Goal: Find specific page/section: Find specific page/section

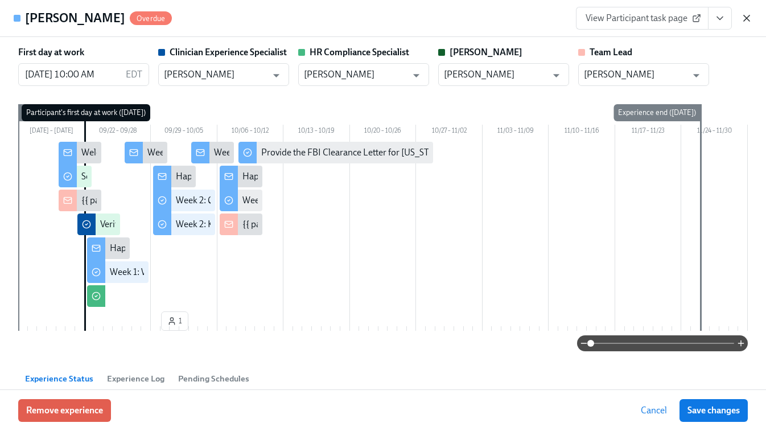
scroll to position [0, 7894]
click at [750, 17] on icon "button" at bounding box center [746, 18] width 11 height 11
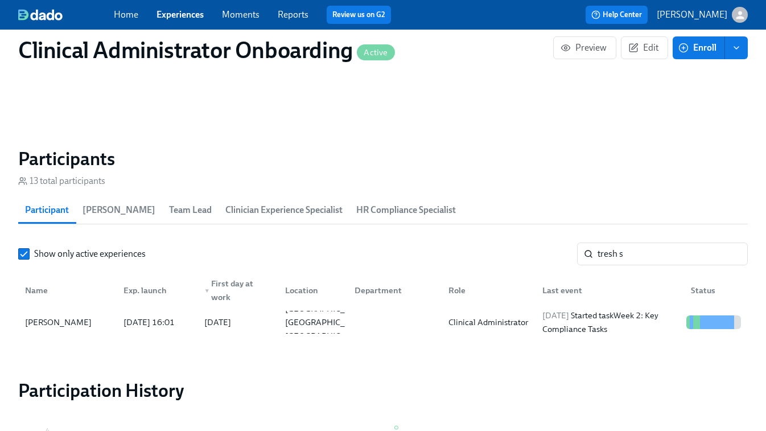
click at [147, 14] on div "Home Experiences Moments Reports Review us on G2" at bounding box center [272, 15] width 317 height 18
click at [180, 13] on link "Experiences" at bounding box center [180, 14] width 47 height 11
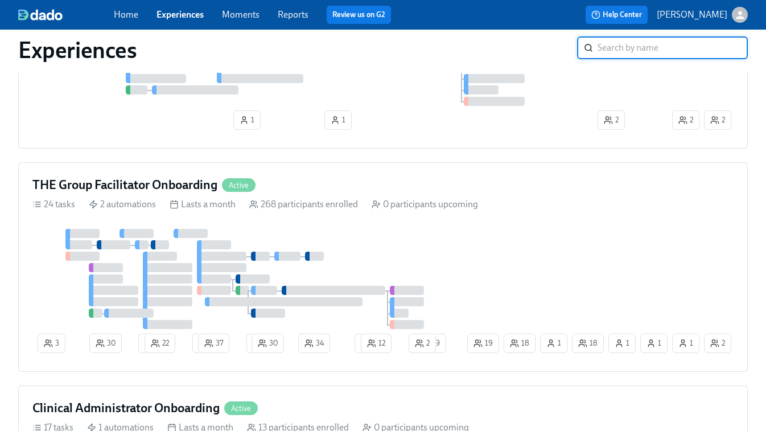
scroll to position [445, 0]
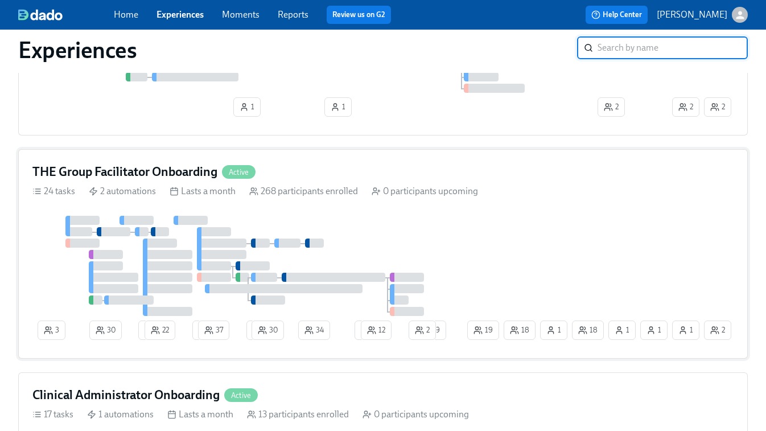
click at [610, 252] on div "3 30 4 22 2 37 1 30 34 1 12 18 1 18 1 1 19 1 29 2 2" at bounding box center [382, 280] width 701 height 129
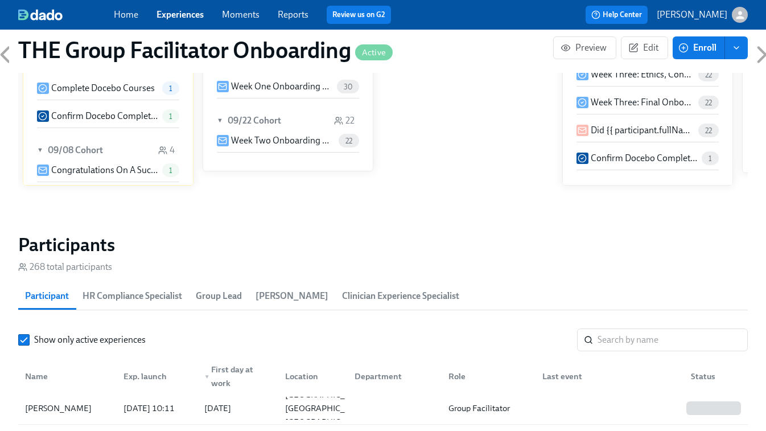
scroll to position [2, 0]
click at [624, 343] on input "search" at bounding box center [673, 339] width 150 height 23
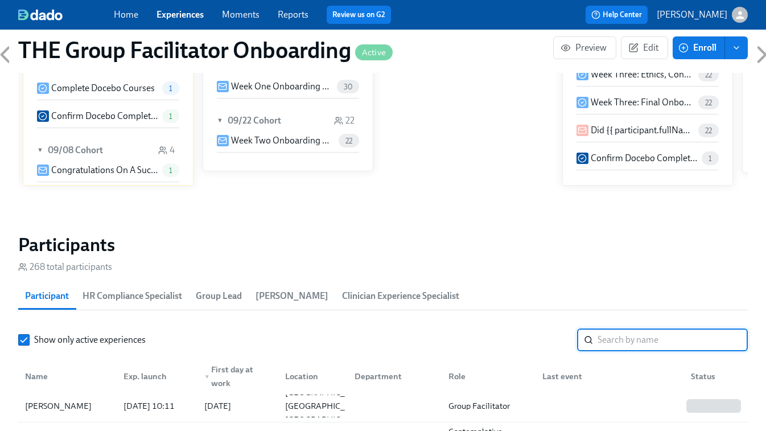
paste input "[PERSON_NAME]"
type input "[PERSON_NAME]"
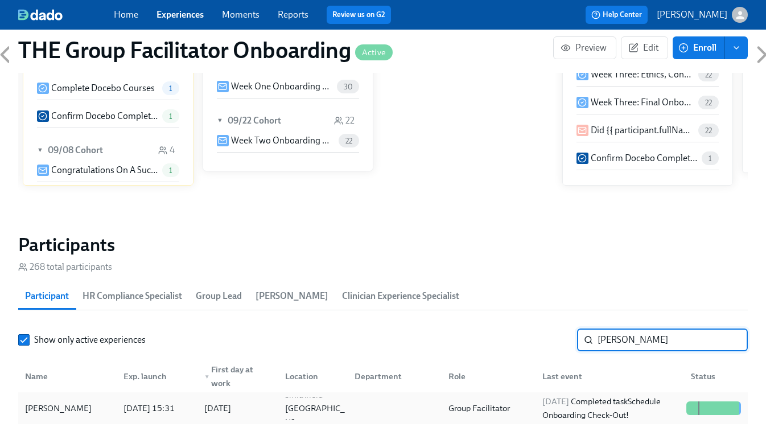
click at [636, 405] on div "[DATE] Completed task Schedule Onboarding Check-Out!" at bounding box center [610, 407] width 144 height 27
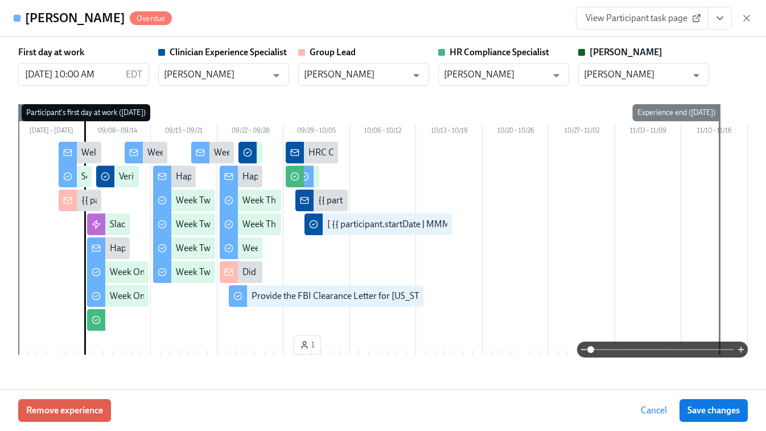
click at [721, 19] on icon "View task page" at bounding box center [719, 18] width 11 height 11
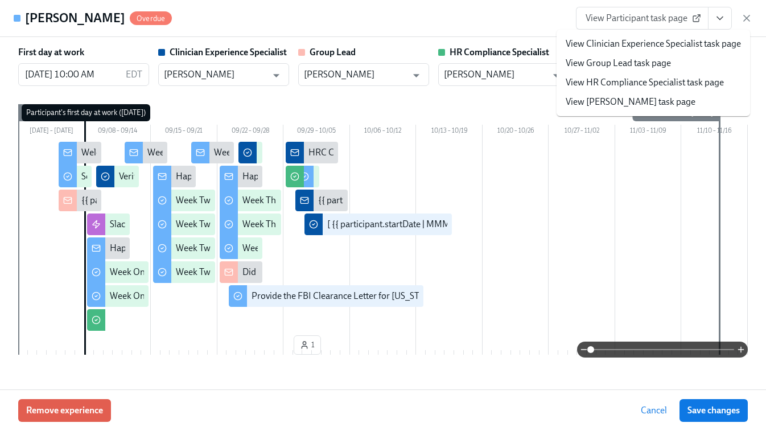
click at [658, 82] on link "View HR Compliance Specialist task page" at bounding box center [645, 82] width 158 height 13
